Goal: Entertainment & Leisure: Consume media (video, audio)

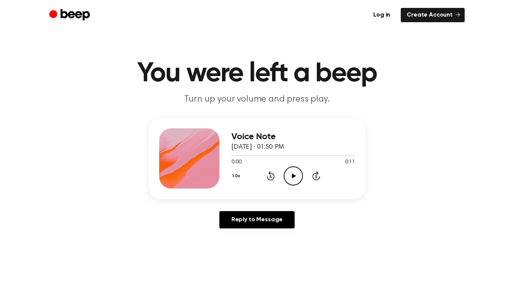
click at [288, 167] on icon "Play Audio" at bounding box center [293, 175] width 19 height 19
click at [296, 169] on icon "Play Audio" at bounding box center [293, 175] width 19 height 19
click at [291, 173] on icon "Play Audio" at bounding box center [293, 175] width 19 height 19
click at [294, 174] on icon "Play Audio" at bounding box center [293, 175] width 19 height 19
click at [296, 167] on circle at bounding box center [293, 176] width 18 height 18
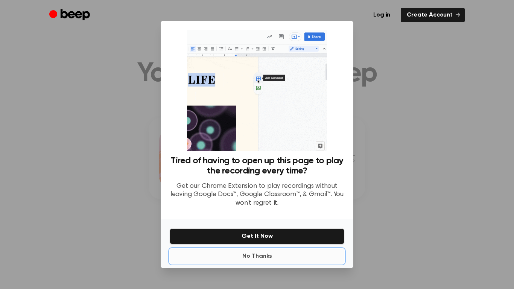
click at [252, 257] on button "No Thanks" at bounding box center [257, 256] width 175 height 15
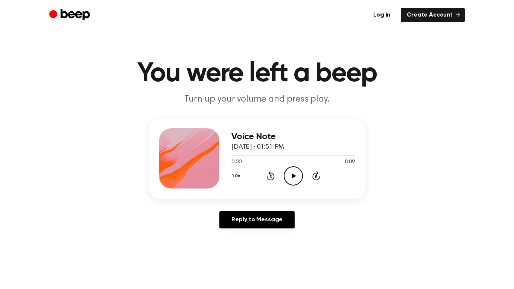
click at [293, 170] on icon "Play Audio" at bounding box center [293, 175] width 19 height 19
click at [299, 172] on icon "Play Audio" at bounding box center [293, 175] width 19 height 19
click at [293, 175] on icon at bounding box center [294, 176] width 4 height 5
click at [294, 173] on icon "Play Audio" at bounding box center [293, 175] width 19 height 19
click at [295, 175] on icon "Play Audio" at bounding box center [293, 175] width 19 height 19
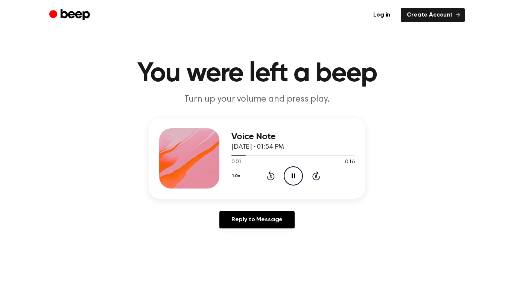
click at [300, 174] on icon "Pause Audio" at bounding box center [293, 175] width 19 height 19
click at [293, 169] on icon "Play Audio" at bounding box center [293, 175] width 19 height 19
click at [291, 174] on icon "Play Audio" at bounding box center [293, 175] width 19 height 19
click at [291, 173] on icon "Play Audio" at bounding box center [293, 175] width 19 height 19
click at [293, 180] on icon "Pause Audio" at bounding box center [293, 175] width 19 height 19
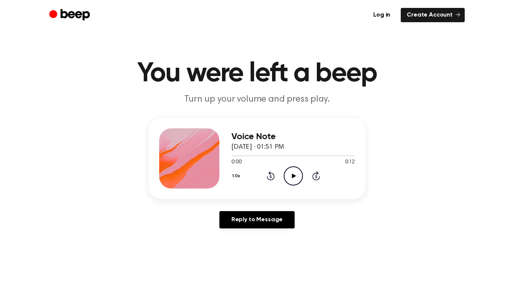
click at [292, 170] on icon "Play Audio" at bounding box center [293, 175] width 19 height 19
click at [292, 167] on circle at bounding box center [293, 176] width 18 height 18
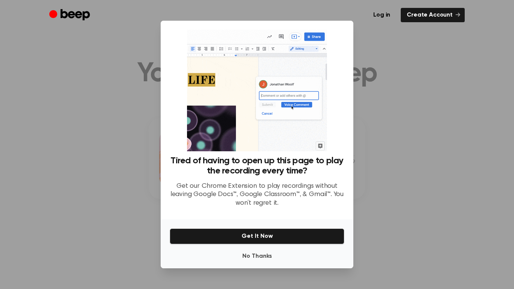
click at [421, 195] on div at bounding box center [257, 144] width 514 height 289
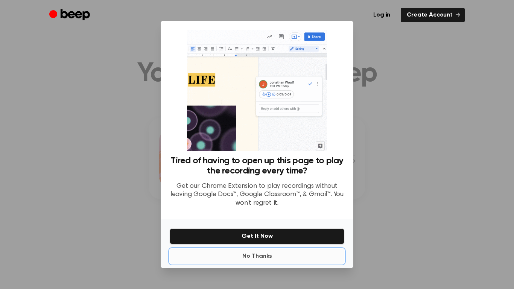
click at [294, 254] on button "No Thanks" at bounding box center [257, 256] width 175 height 15
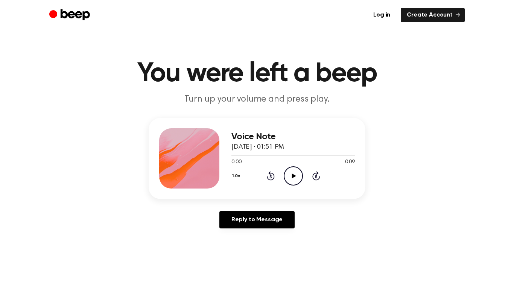
click at [289, 180] on icon "Play Audio" at bounding box center [293, 175] width 19 height 19
click at [288, 179] on icon "Pause Audio" at bounding box center [293, 175] width 19 height 19
click at [290, 174] on icon "Play Audio" at bounding box center [293, 175] width 19 height 19
click at [287, 176] on icon "Play Audio" at bounding box center [293, 175] width 19 height 19
click at [294, 174] on icon at bounding box center [293, 176] width 3 height 5
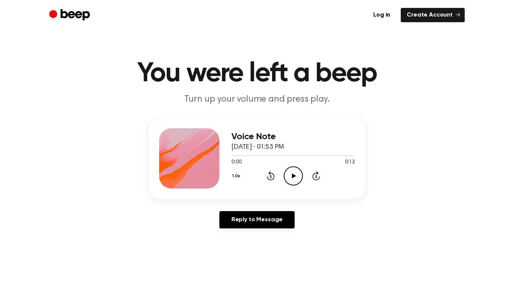
click at [296, 169] on icon "Play Audio" at bounding box center [293, 175] width 19 height 19
click at [291, 171] on icon "Play Audio" at bounding box center [293, 175] width 19 height 19
click at [295, 174] on icon "Pause Audio" at bounding box center [293, 175] width 19 height 19
click at [288, 173] on icon "Play Audio" at bounding box center [293, 175] width 19 height 19
click at [290, 173] on icon "Pause Audio" at bounding box center [293, 175] width 19 height 19
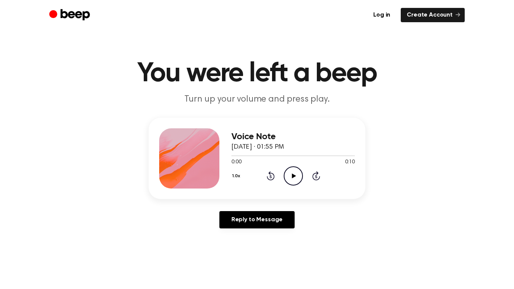
click at [297, 177] on icon "Play Audio" at bounding box center [293, 175] width 19 height 19
click at [294, 174] on icon at bounding box center [293, 176] width 3 height 5
click at [296, 172] on icon "Play Audio" at bounding box center [293, 175] width 19 height 19
click at [291, 174] on icon "Play Audio" at bounding box center [293, 175] width 19 height 19
click at [294, 177] on icon at bounding box center [293, 176] width 3 height 5
